Goal: Task Accomplishment & Management: Use online tool/utility

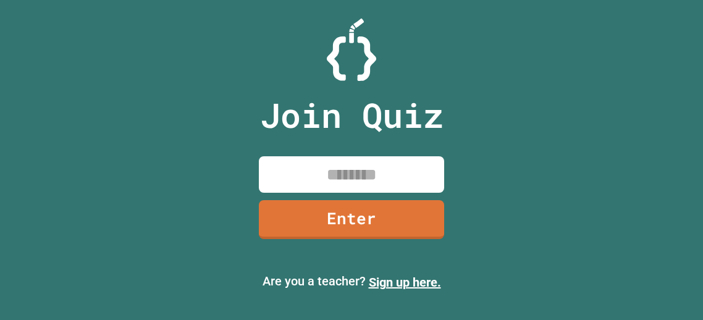
click at [408, 179] on input at bounding box center [351, 174] width 185 height 36
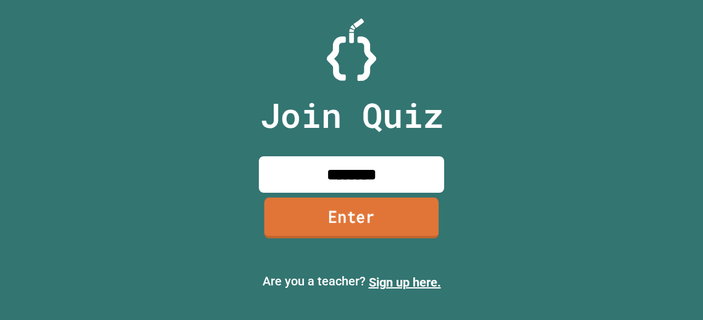
type input "********"
click at [402, 207] on link "Enter" at bounding box center [351, 218] width 174 height 41
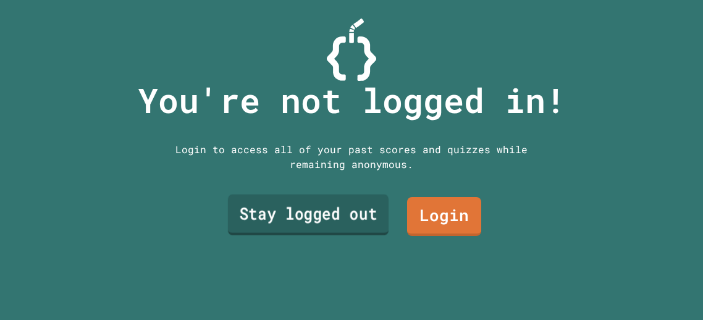
click at [327, 202] on link "Stay logged out" at bounding box center [308, 214] width 161 height 41
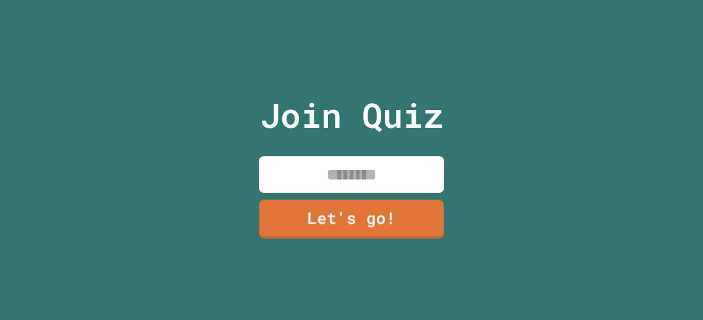
click at [337, 191] on input at bounding box center [351, 174] width 185 height 36
type input "******"
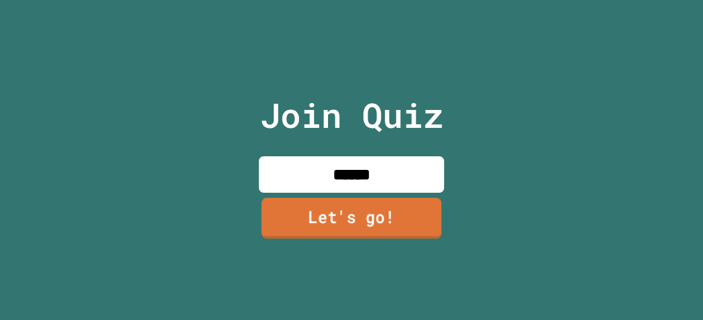
click at [329, 217] on link "Let's go!" at bounding box center [351, 218] width 180 height 41
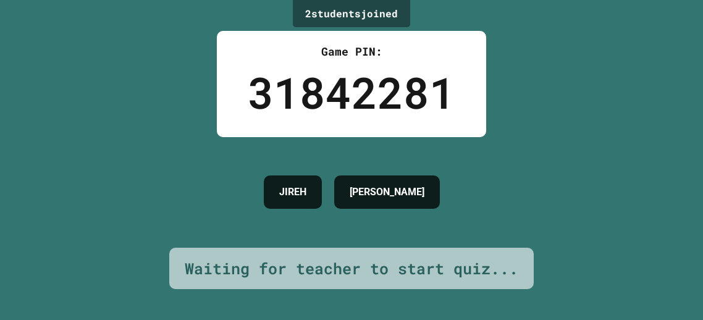
click at [329, 215] on div "[PERSON_NAME]" at bounding box center [352, 192] width 188 height 46
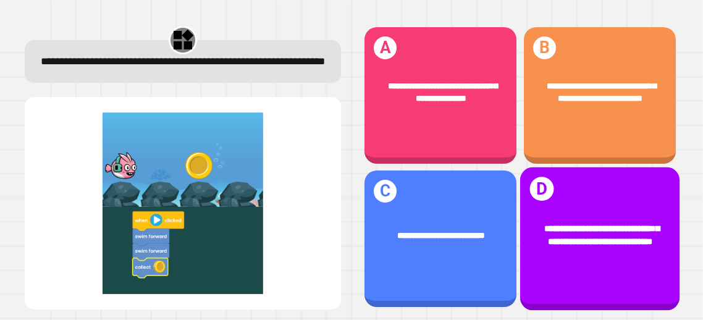
click at [569, 231] on span "**********" at bounding box center [601, 235] width 115 height 22
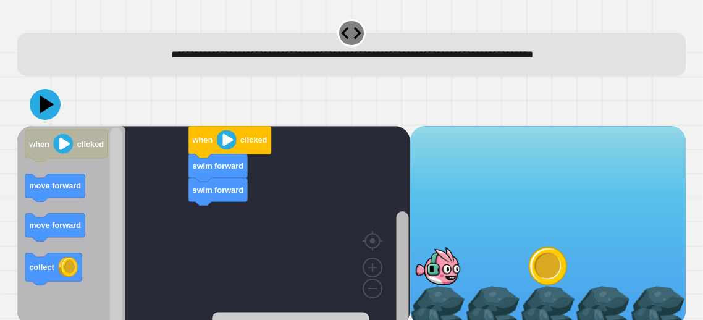
click at [409, 245] on g "Blockly Workspace" at bounding box center [402, 234] width 15 height 184
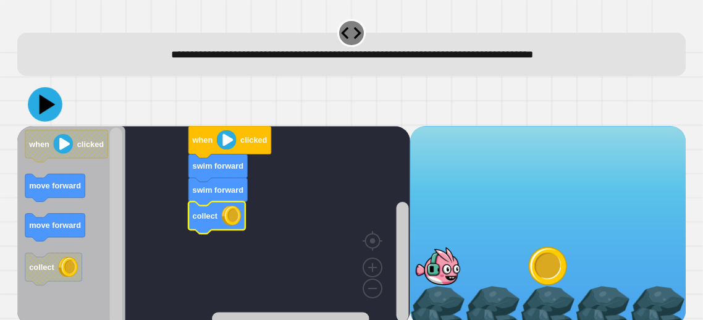
click at [37, 110] on icon at bounding box center [45, 104] width 35 height 35
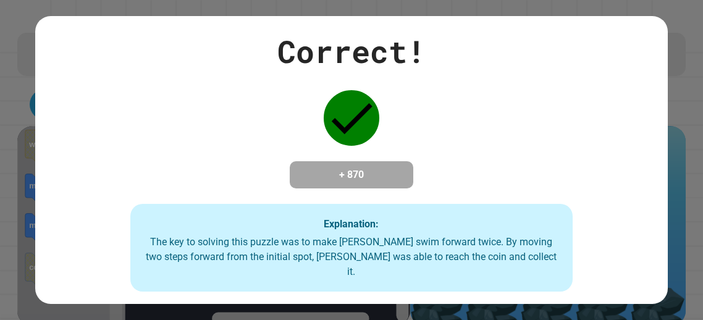
scroll to position [9, 0]
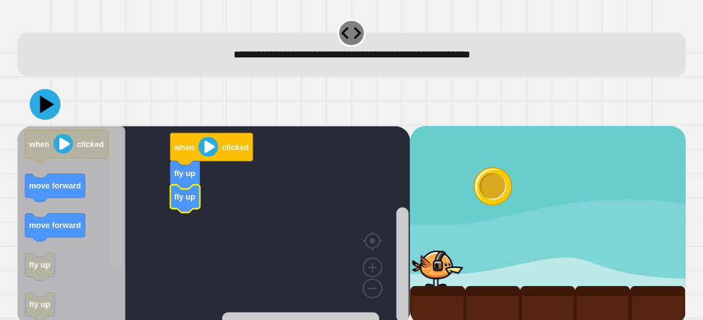
drag, startPoint x: 111, startPoint y: 228, endPoint x: 111, endPoint y: 254, distance: 26.6
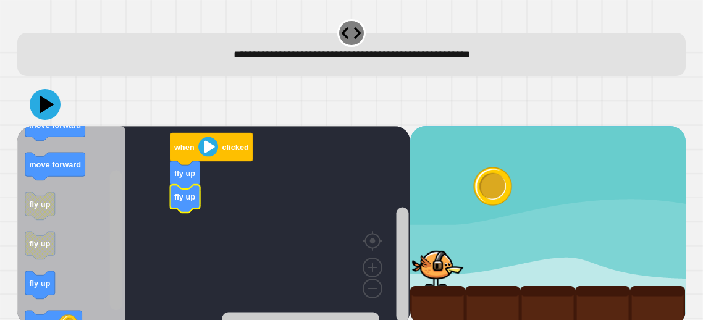
click at [121, 246] on rect "Blockly Workspace" at bounding box center [116, 240] width 12 height 140
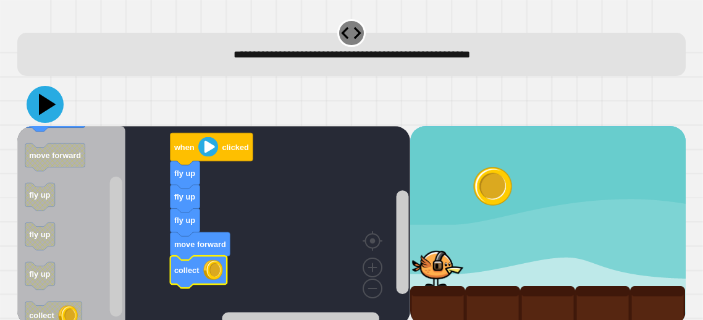
click at [39, 114] on icon at bounding box center [45, 104] width 37 height 37
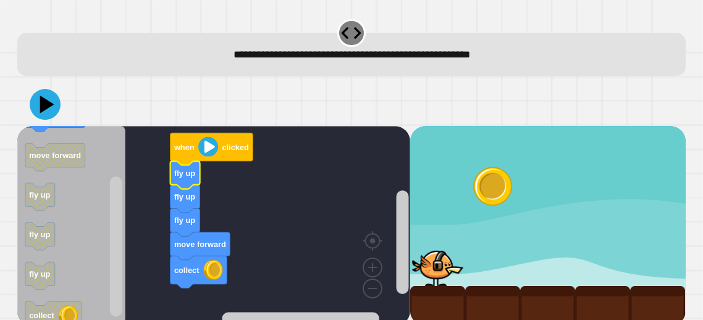
click at [174, 180] on icon "Blockly Workspace" at bounding box center [185, 175] width 30 height 28
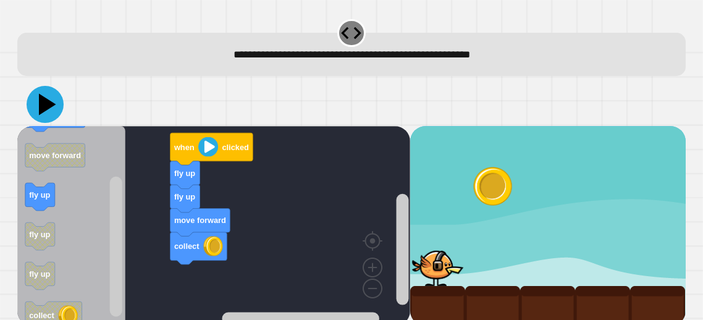
click at [54, 105] on icon at bounding box center [45, 104] width 37 height 37
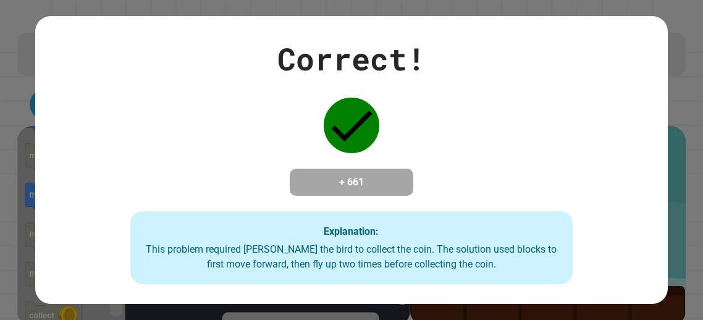
click at [345, 261] on div "This problem required [PERSON_NAME] the bird to collect the coin. The solution …" at bounding box center [352, 257] width 418 height 30
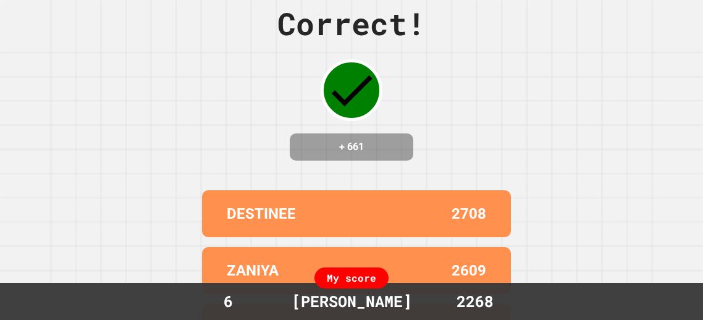
scroll to position [0, 0]
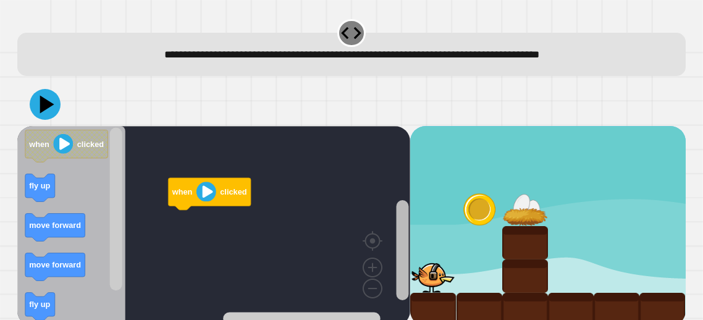
click at [393, 229] on div "when clicked when clicked fly up move forward move forward fly up collect" at bounding box center [213, 226] width 393 height 200
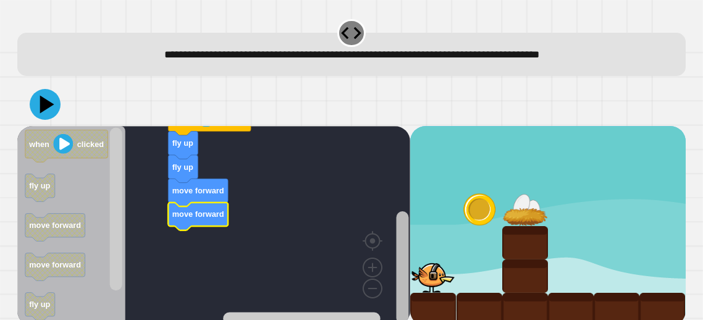
click at [417, 306] on div "when clicked fly up fly up move forward move forward when clicked fly up move f…" at bounding box center [351, 226] width 668 height 200
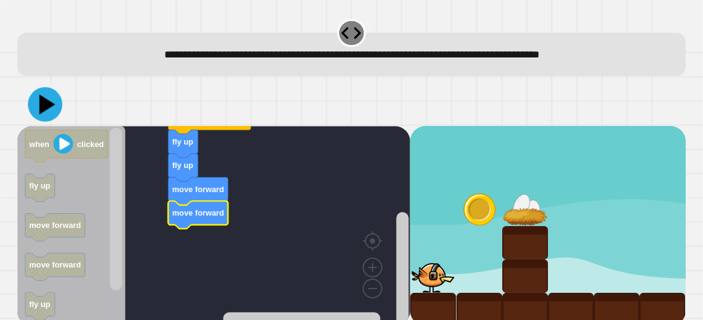
click at [35, 109] on icon at bounding box center [45, 104] width 35 height 35
click at [197, 223] on icon "Blockly Workspace" at bounding box center [199, 215] width 60 height 28
click at [202, 219] on icon "Blockly Workspace" at bounding box center [199, 215] width 60 height 28
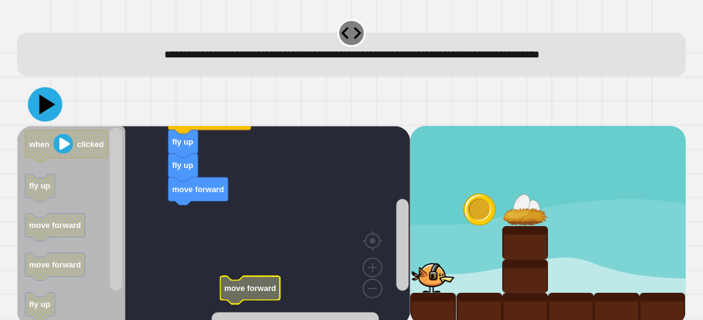
click at [43, 110] on icon at bounding box center [48, 104] width 16 height 20
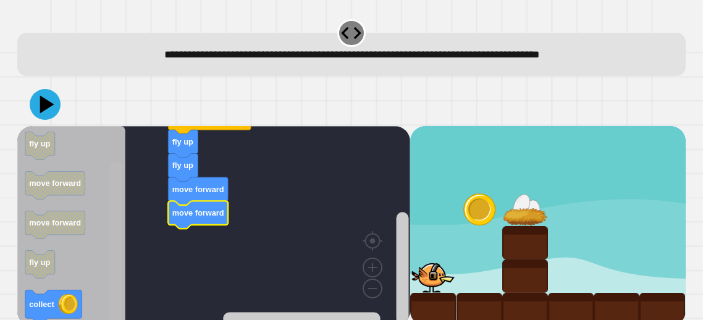
click at [124, 297] on g "Blockly Workspace" at bounding box center [116, 226] width 15 height 197
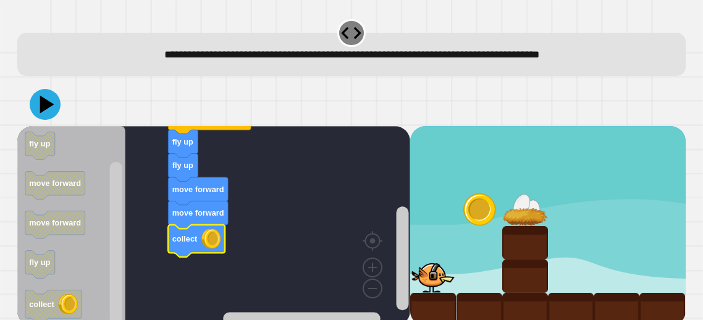
click at [212, 217] on text "move forward" at bounding box center [198, 212] width 52 height 9
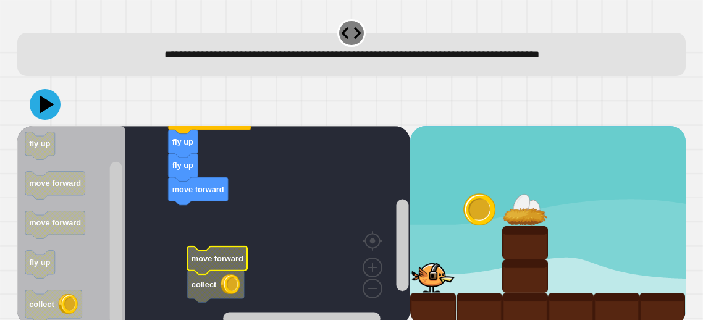
click at [231, 262] on text "move forward" at bounding box center [217, 258] width 52 height 9
click at [231, 290] on image "Blockly Workspace" at bounding box center [230, 284] width 20 height 20
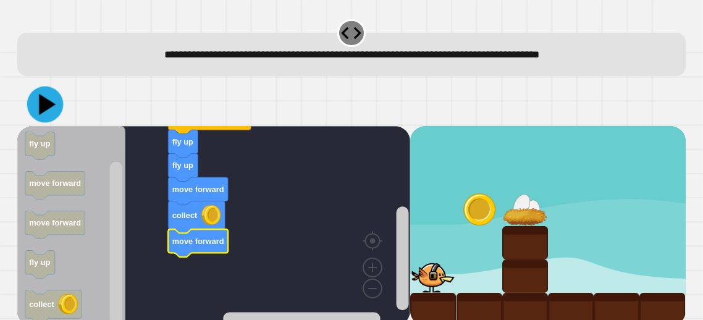
click at [56, 97] on icon at bounding box center [45, 104] width 36 height 36
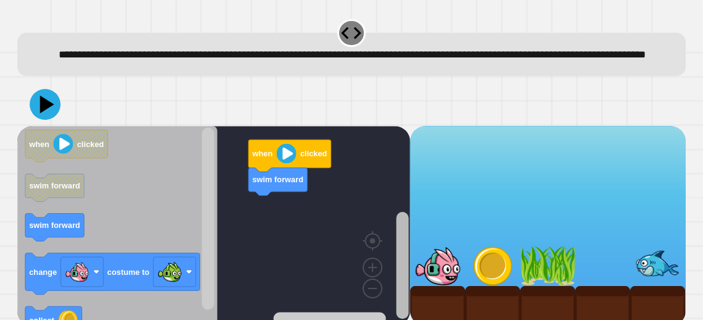
click at [406, 277] on rect "Blockly Workspace" at bounding box center [402, 265] width 12 height 107
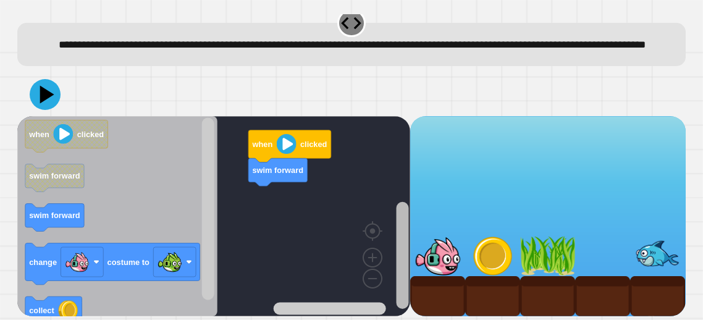
scroll to position [26, 0]
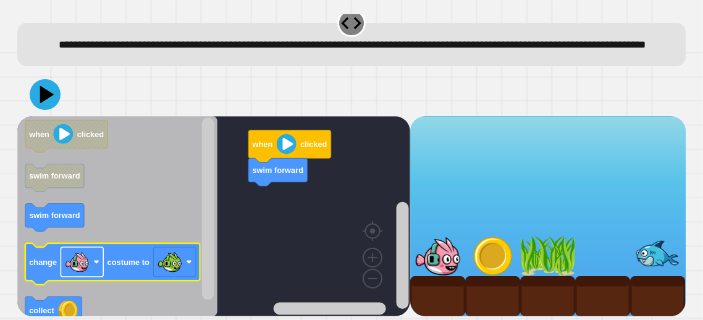
click at [98, 262] on image "Blockly Workspace" at bounding box center [97, 262] width 6 height 6
click at [99, 252] on rect "Blockly Workspace" at bounding box center [82, 262] width 43 height 30
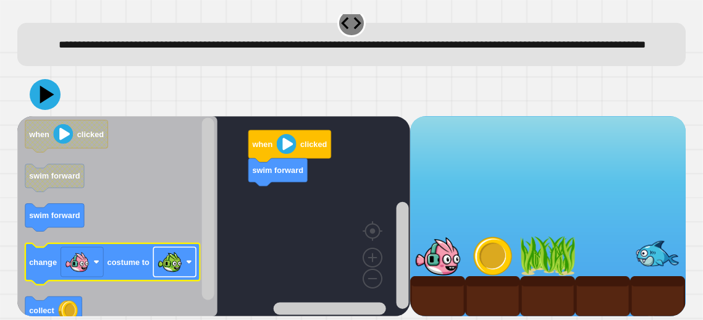
click at [178, 273] on image "Blockly Workspace" at bounding box center [169, 261] width 25 height 25
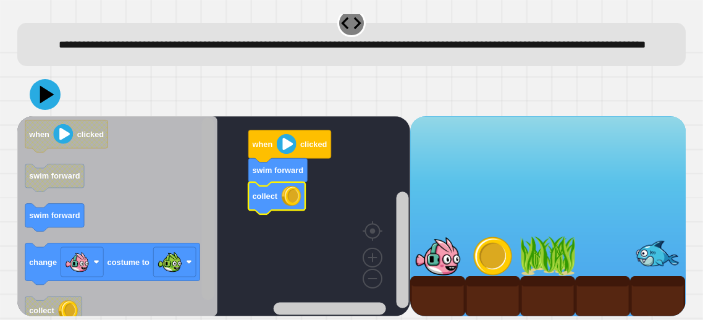
click at [210, 219] on rect "Blockly Workspace" at bounding box center [208, 209] width 12 height 182
click at [37, 100] on icon at bounding box center [45, 94] width 37 height 37
click at [209, 232] on rect "Blockly Workspace" at bounding box center [208, 209] width 12 height 182
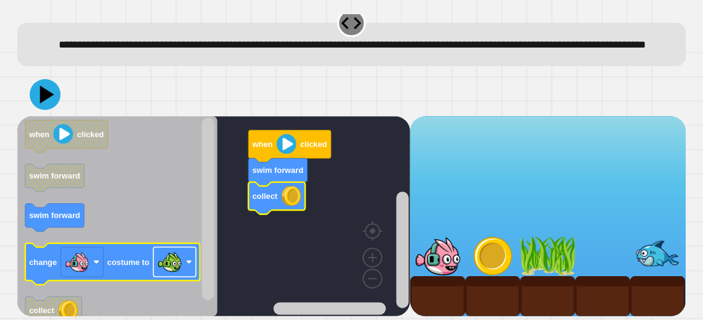
click at [174, 264] on image "Blockly Workspace" at bounding box center [169, 261] width 25 height 25
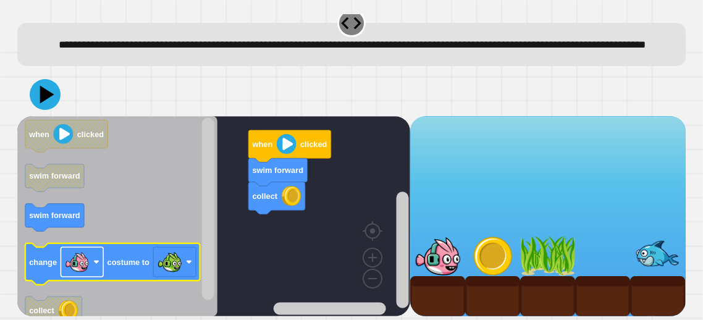
click at [91, 264] on rect "Blockly Workspace" at bounding box center [82, 262] width 43 height 30
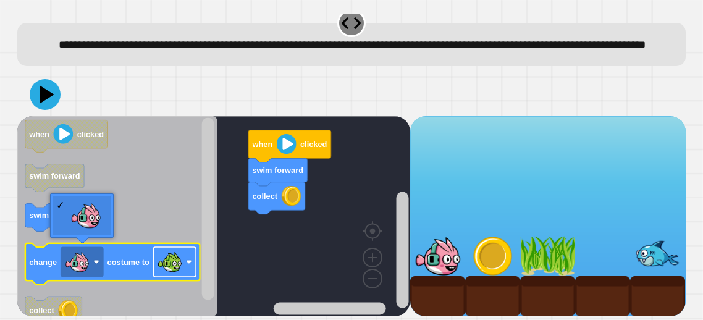
click at [190, 276] on rect "Blockly Workspace" at bounding box center [175, 262] width 43 height 30
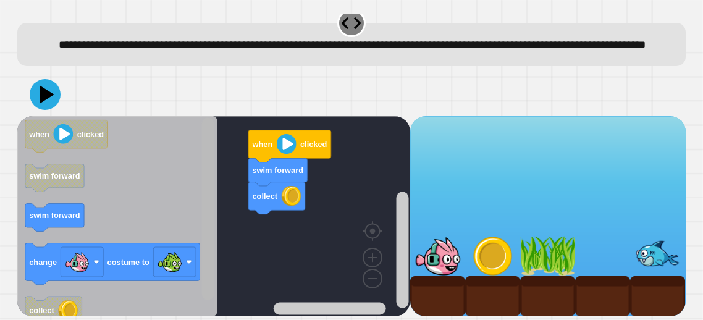
click at [202, 239] on rect "Blockly Workspace" at bounding box center [208, 209] width 12 height 182
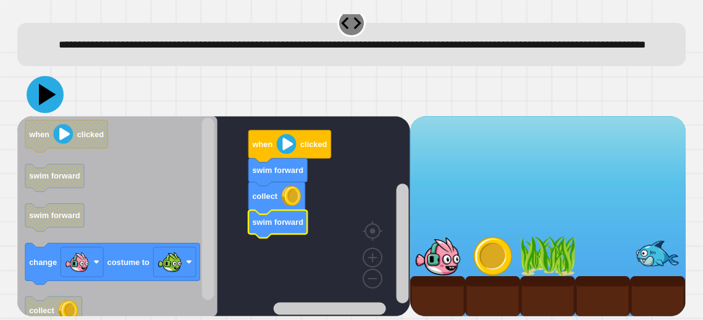
click at [52, 103] on icon at bounding box center [45, 94] width 37 height 37
drag, startPoint x: 201, startPoint y: 170, endPoint x: 205, endPoint y: 198, distance: 28.0
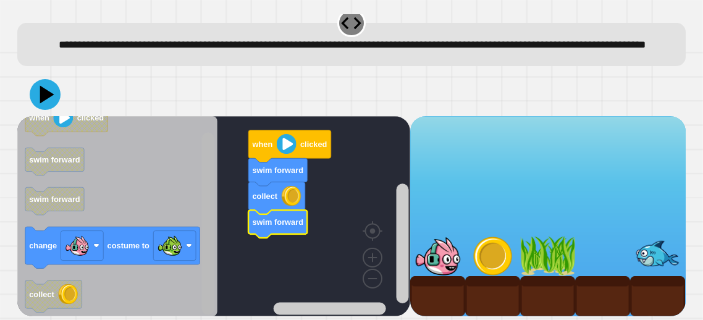
click at [219, 266] on div "swim forward collect swim forward when clicked when clicked swim forward swim f…" at bounding box center [213, 216] width 393 height 200
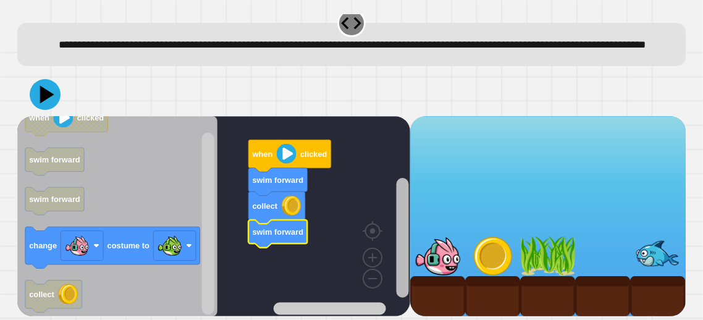
click at [411, 257] on div "swim forward collect swim forward when clicked when clicked swim forward swim f…" at bounding box center [351, 216] width 668 height 200
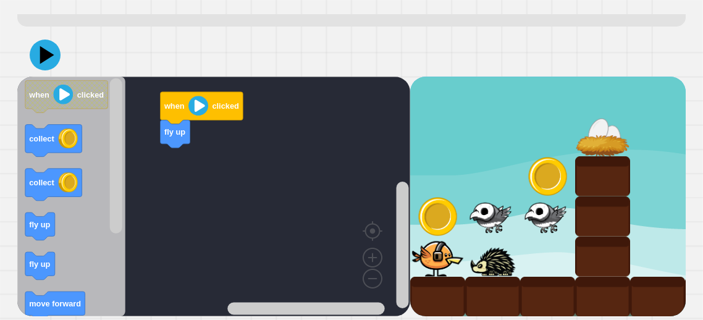
scroll to position [66, 0]
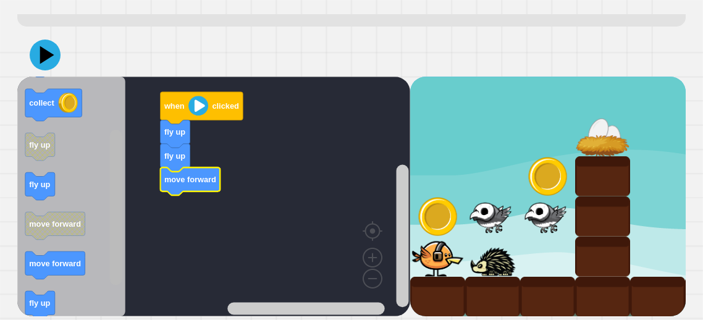
click at [125, 263] on div "fly up fly up move forward when clicked when clicked collect collect fly up fly…" at bounding box center [213, 197] width 393 height 240
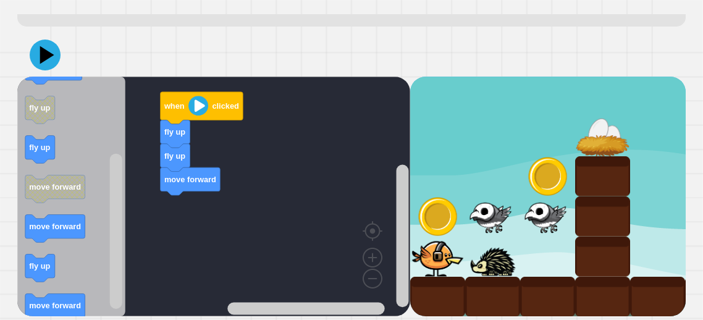
click at [195, 222] on div "fly up fly up move forward when clicked when clicked collect collect fly up fly…" at bounding box center [213, 197] width 393 height 240
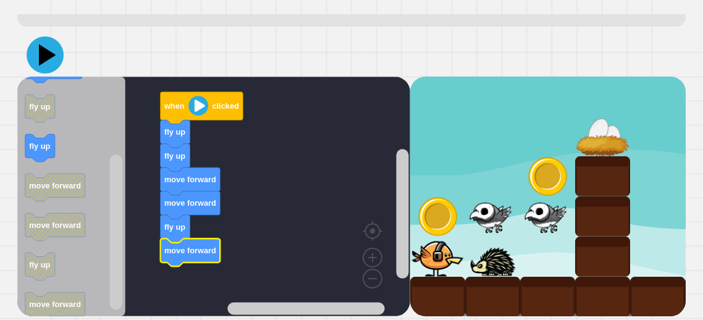
click at [54, 67] on icon at bounding box center [45, 54] width 37 height 37
click at [46, 54] on icon at bounding box center [48, 54] width 16 height 20
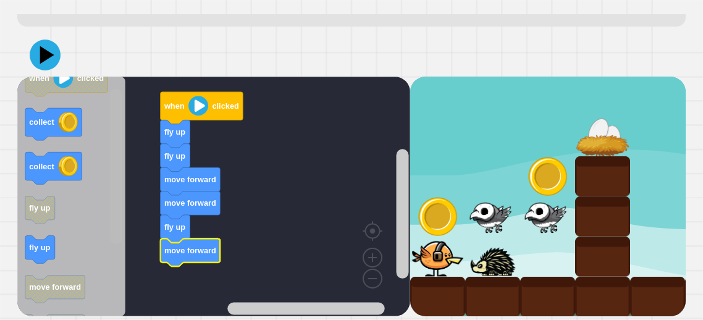
click at [125, 111] on div "fly up fly up move forward move forward fly up move forward when clicked when c…" at bounding box center [213, 197] width 393 height 240
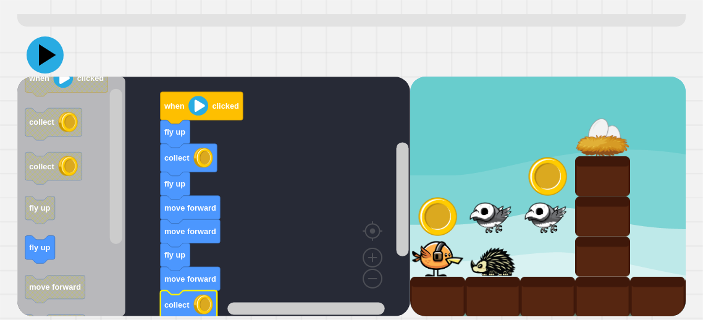
click at [52, 67] on icon at bounding box center [45, 54] width 37 height 37
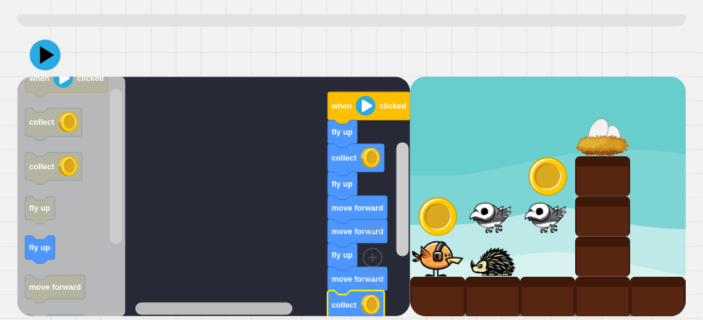
click at [195, 291] on div "fly up collect fly up move forward move forward fly up move forward collect whe…" at bounding box center [213, 197] width 393 height 240
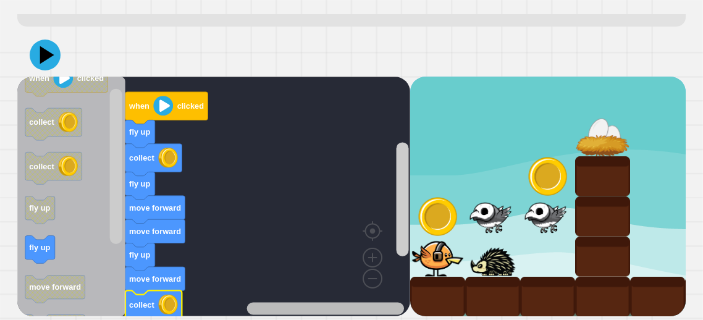
click at [232, 288] on div "fly up collect fly up move forward move forward fly up move forward collect whe…" at bounding box center [213, 197] width 393 height 240
drag, startPoint x: 172, startPoint y: 300, endPoint x: 158, endPoint y: 309, distance: 16.4
click at [158, 309] on icon "Blockly Workspace" at bounding box center [269, 308] width 269 height 15
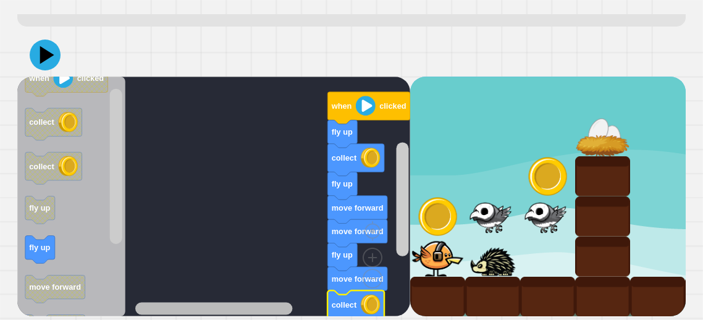
click at [186, 295] on div "fly up collect fly up move forward move forward fly up move forward collect whe…" at bounding box center [213, 197] width 393 height 240
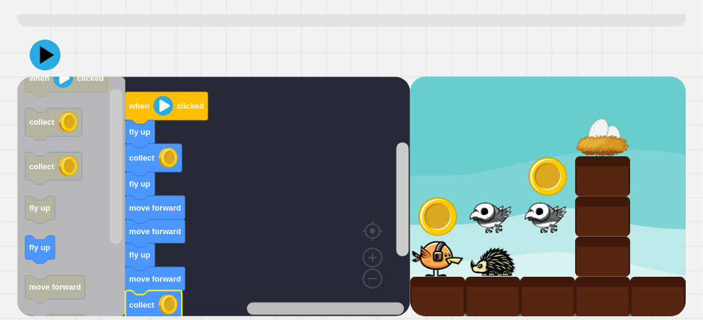
click at [256, 253] on div "fly up collect fly up move forward move forward fly up move forward collect whe…" at bounding box center [213, 197] width 393 height 240
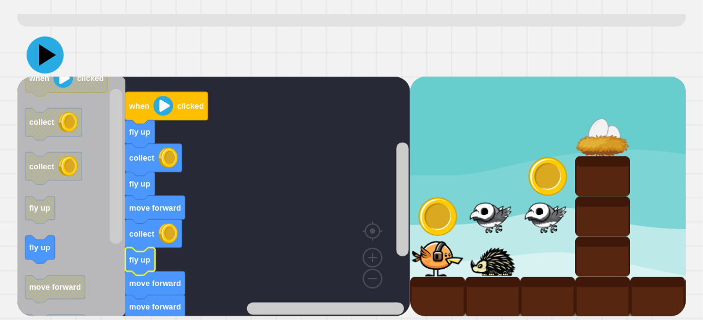
click at [48, 57] on icon at bounding box center [47, 55] width 17 height 22
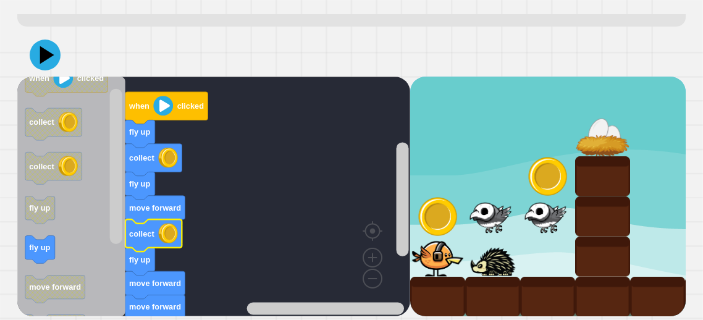
click at [154, 238] on icon "Blockly Workspace" at bounding box center [153, 235] width 57 height 32
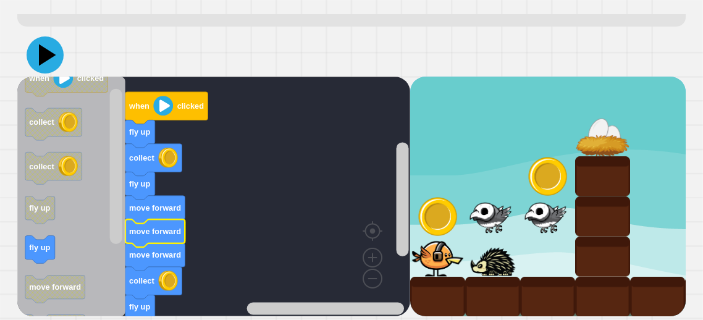
click at [48, 57] on icon at bounding box center [47, 55] width 17 height 22
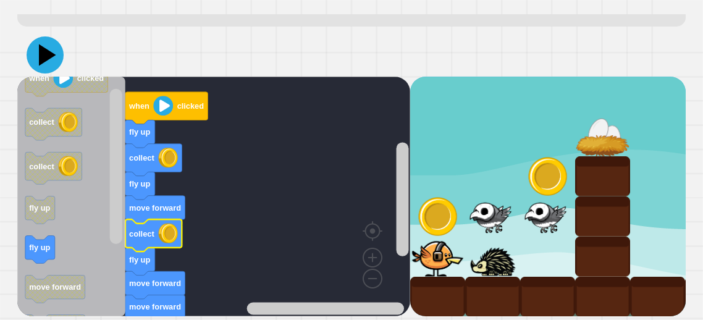
click at [43, 57] on icon at bounding box center [47, 55] width 17 height 22
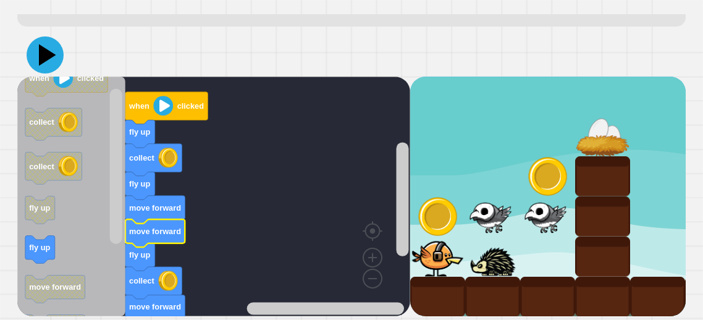
click at [52, 59] on icon at bounding box center [45, 54] width 37 height 37
click at [156, 191] on rect "Blockly Workspace" at bounding box center [213, 197] width 393 height 240
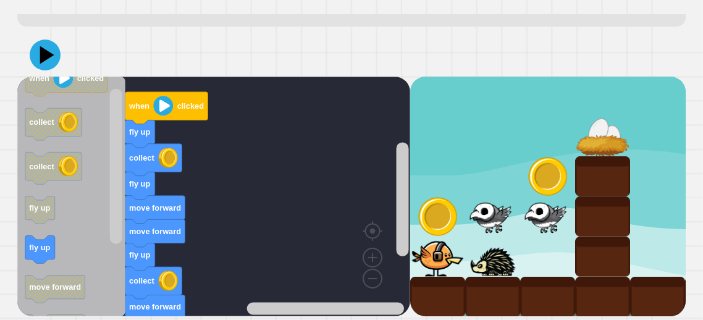
click at [156, 191] on rect "Blockly Workspace" at bounding box center [213, 197] width 393 height 240
click at [151, 189] on icon "Blockly Workspace" at bounding box center [140, 186] width 30 height 28
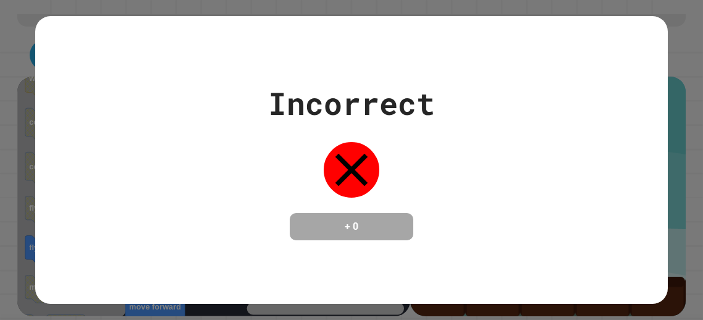
click at [151, 189] on div "Incorrect + 0" at bounding box center [351, 160] width 632 height 160
